Goal: Find specific fact: Find specific fact

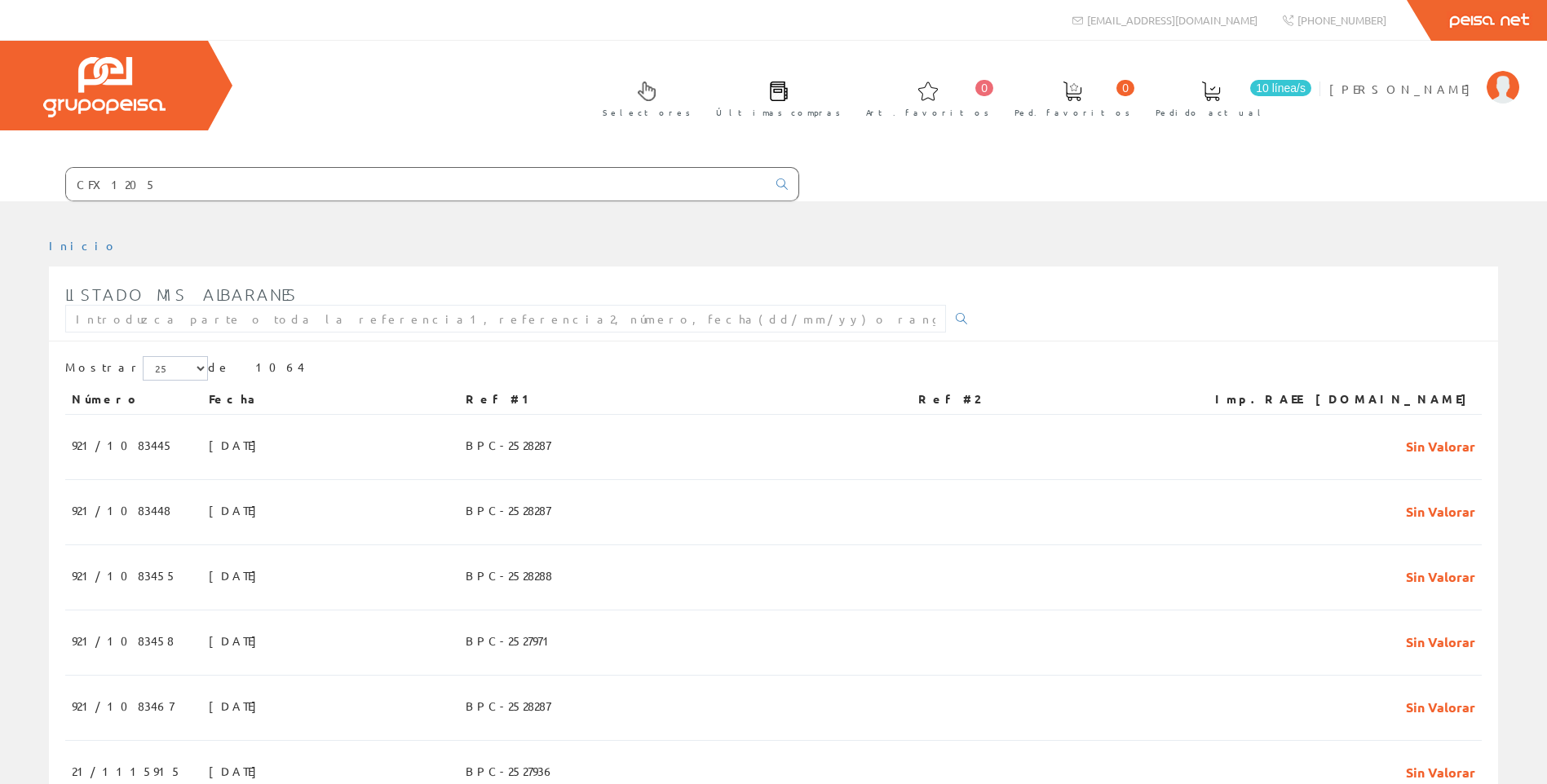
type input "CFX1205"
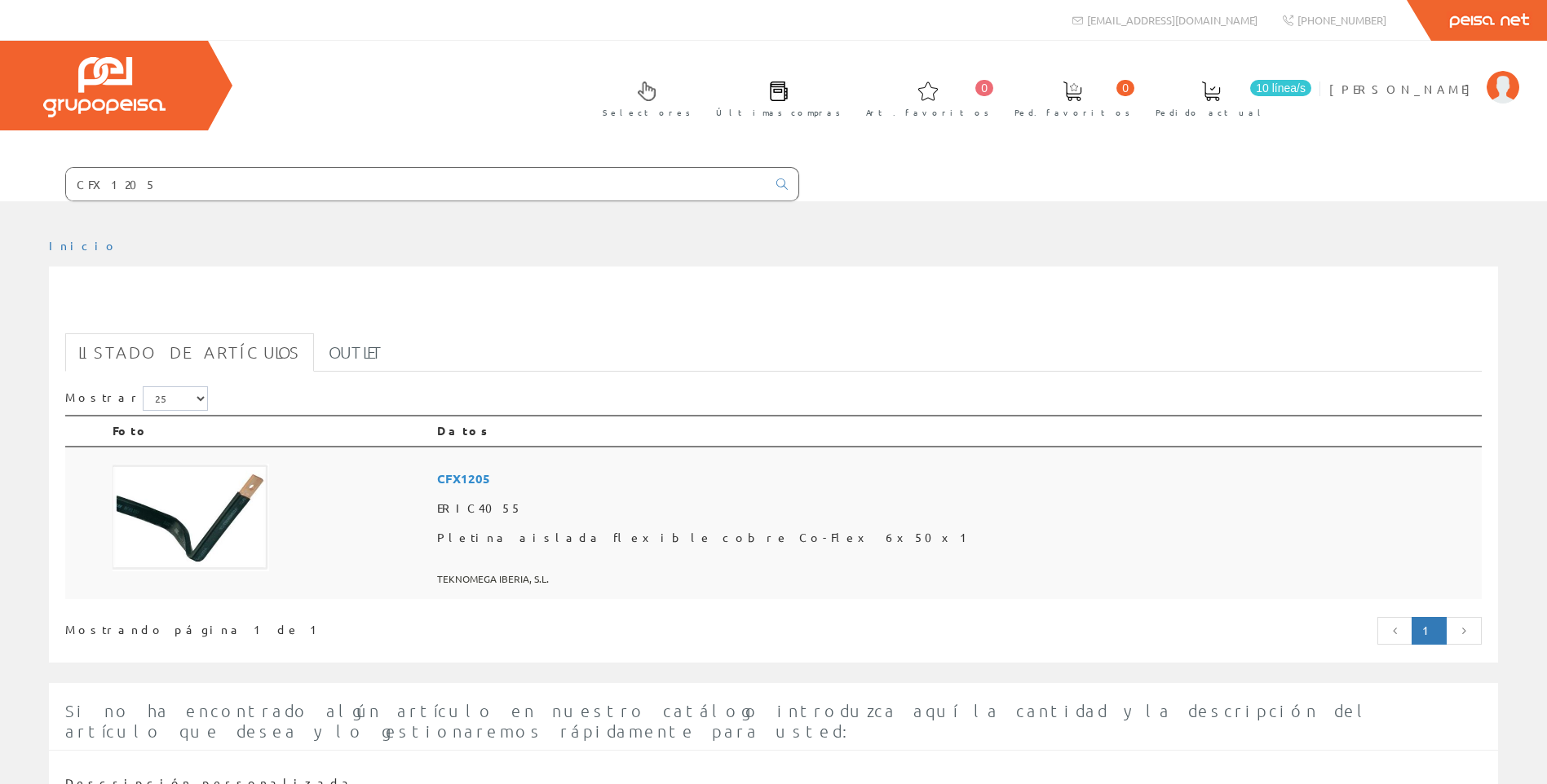
click at [258, 502] on img at bounding box center [190, 518] width 156 height 108
